Goal: Entertainment & Leisure: Consume media (video, audio)

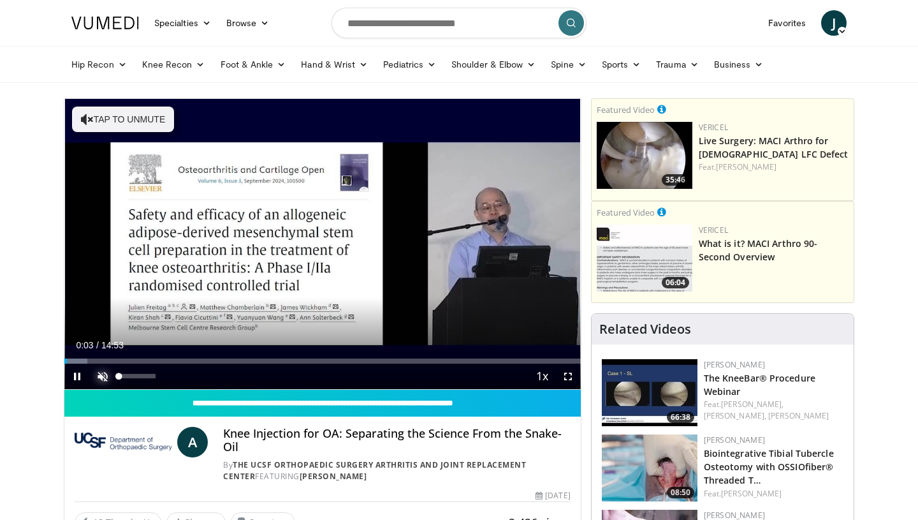
click at [101, 376] on span "Video Player" at bounding box center [103, 376] width 26 height 26
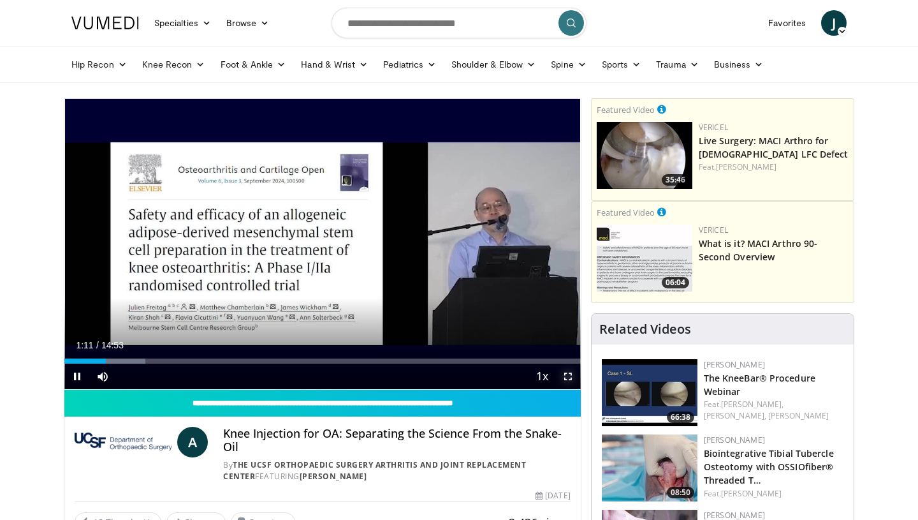
click at [565, 376] on span "Video Player" at bounding box center [568, 376] width 26 height 26
